Goal: Information Seeking & Learning: Understand process/instructions

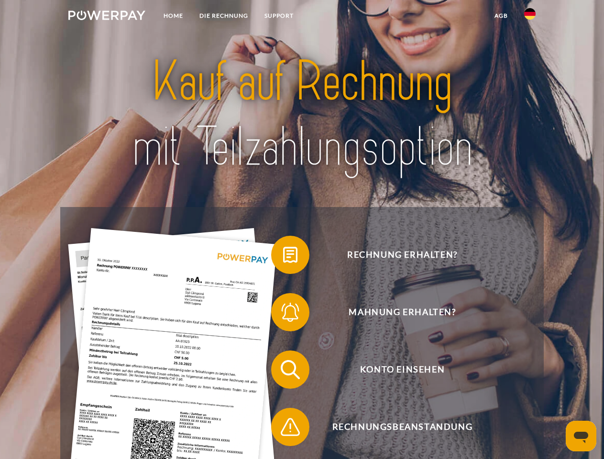
click at [107, 17] on img at bounding box center [106, 16] width 77 height 10
click at [530, 17] on img at bounding box center [529, 13] width 11 height 11
click at [500, 16] on link "agb" at bounding box center [501, 15] width 30 height 17
click at [283, 257] on span at bounding box center [276, 255] width 48 height 48
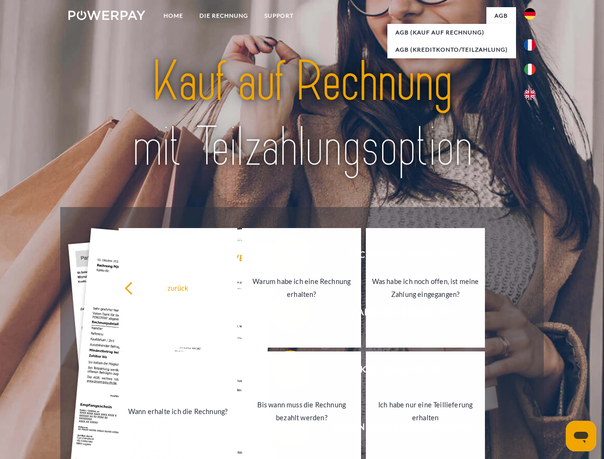
click at [283, 314] on link "Warum habe ich eine Rechnung erhalten?" at bounding box center [301, 287] width 119 height 119
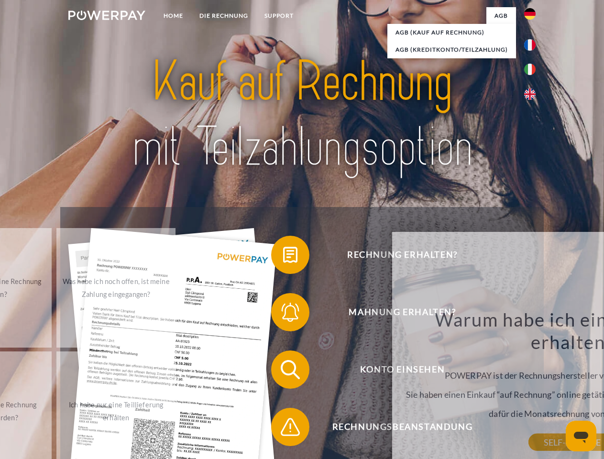
click at [397, 371] on div "Warum habe ich eine Rechnung erhalten? POWERPAY ist der Rechnungshersteller von…" at bounding box center [571, 375] width 349 height 134
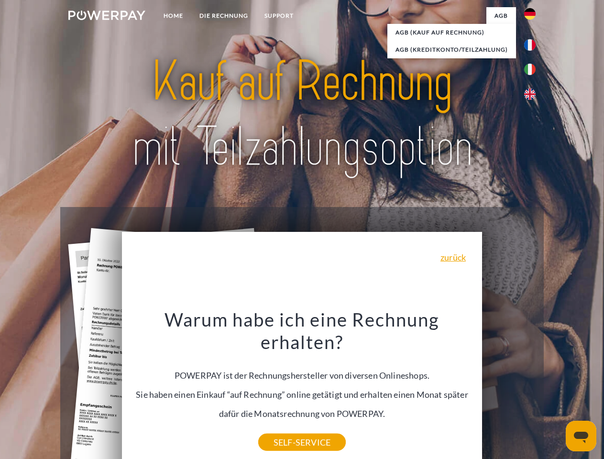
click at [283, 429] on div "Warum habe ich eine Rechnung erhalten? POWERPAY ist der Rechnungshersteller von…" at bounding box center [302, 375] width 349 height 134
click at [581, 436] on icon "Messaging-Fenster öffnen" at bounding box center [581, 437] width 14 height 11
